Goal: Task Accomplishment & Management: Manage account settings

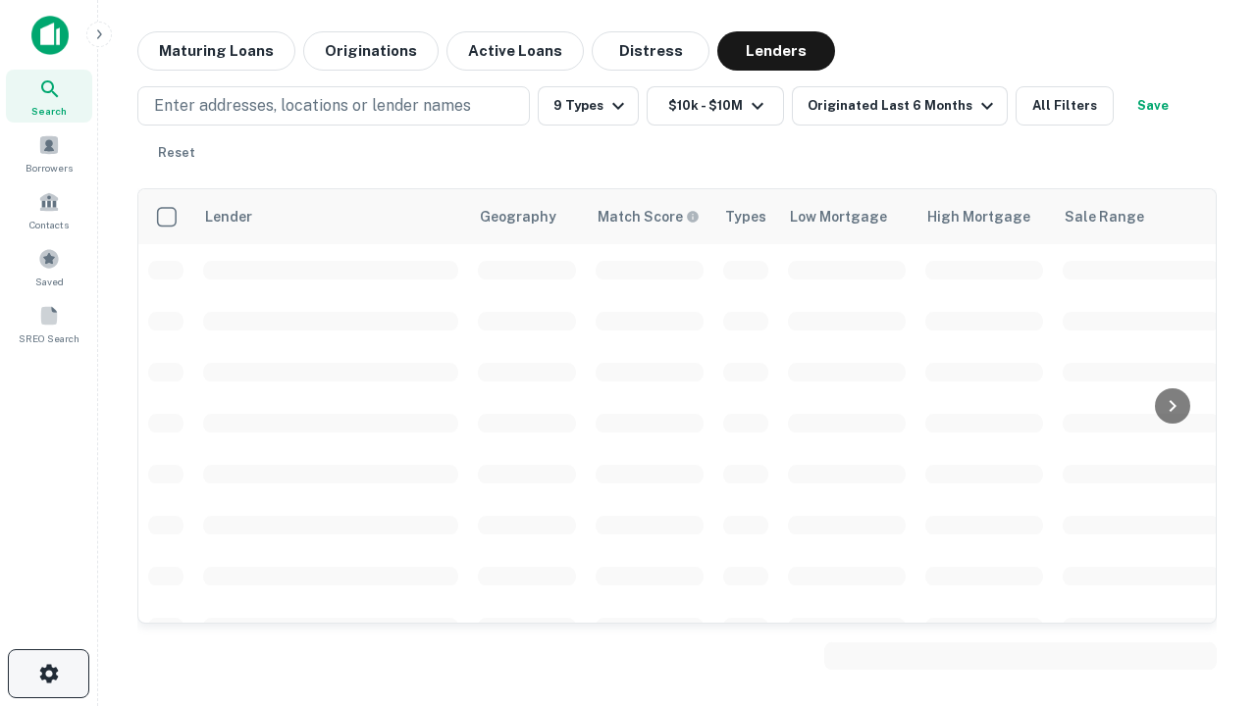
click at [48, 674] on icon "button" at bounding box center [49, 674] width 24 height 24
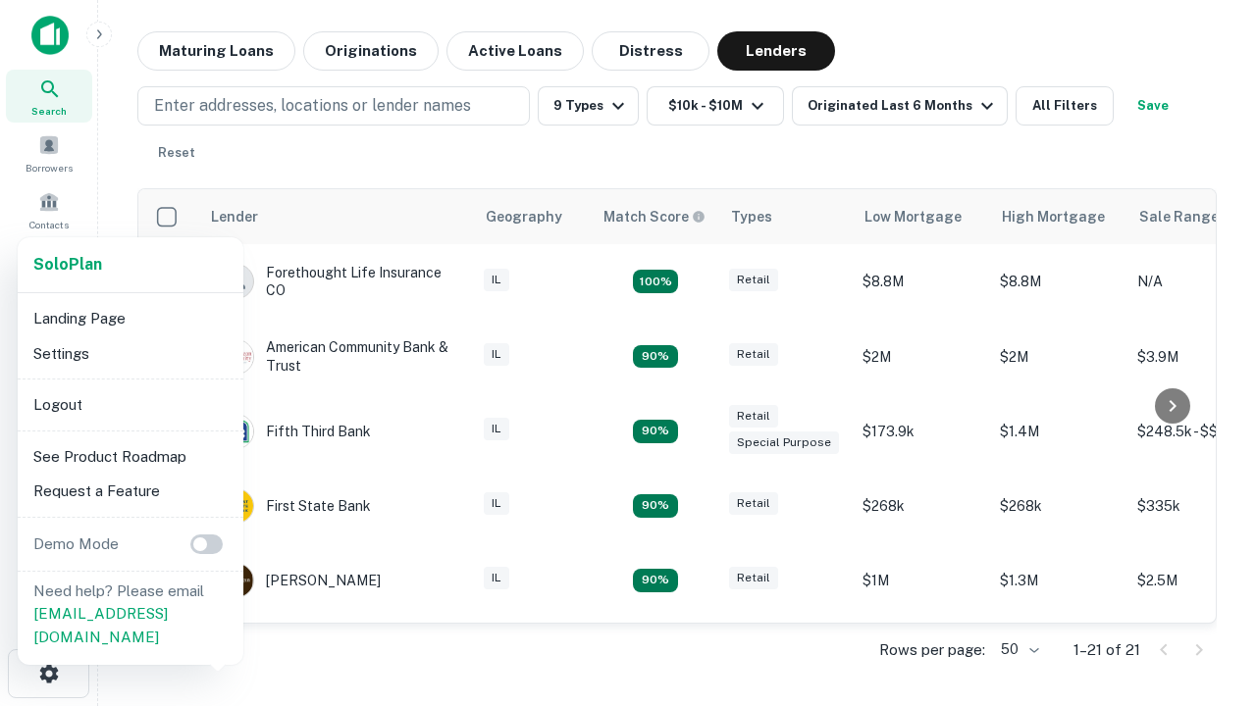
click at [130, 404] on li "Logout" at bounding box center [131, 405] width 210 height 35
